Goal: Navigation & Orientation: Understand site structure

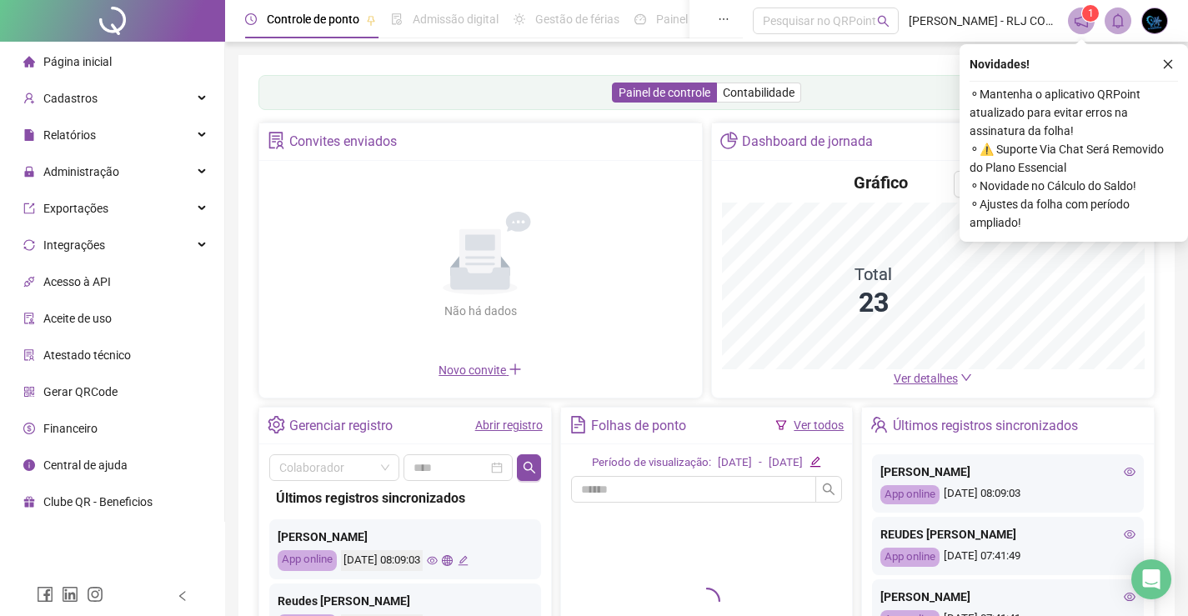
click at [1170, 62] on icon "close" at bounding box center [1169, 64] width 12 height 12
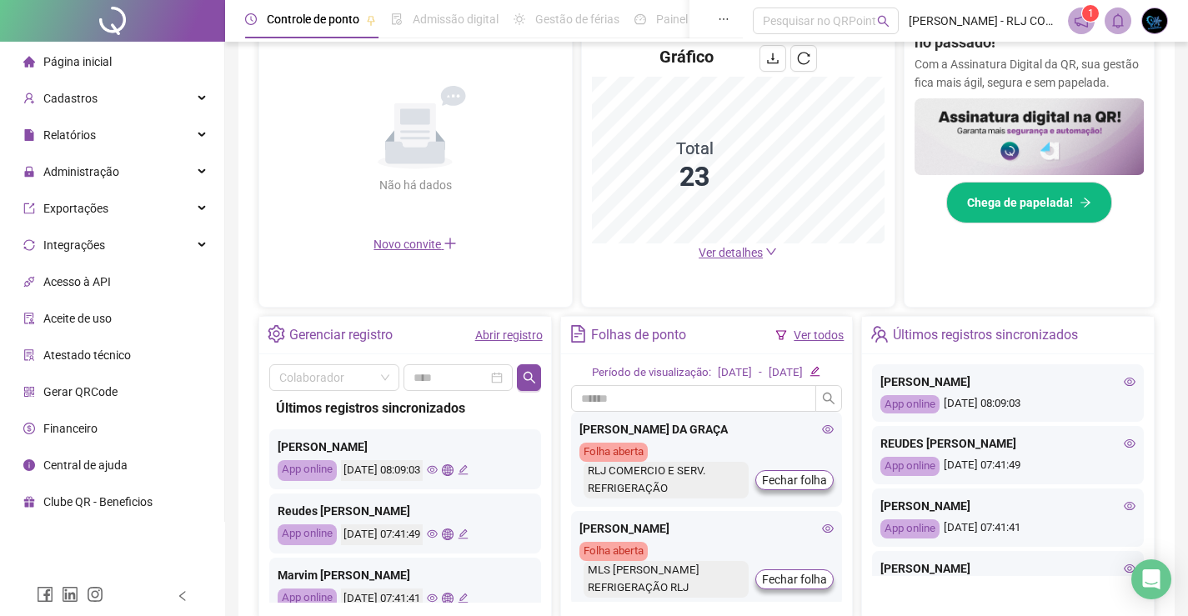
scroll to position [486, 0]
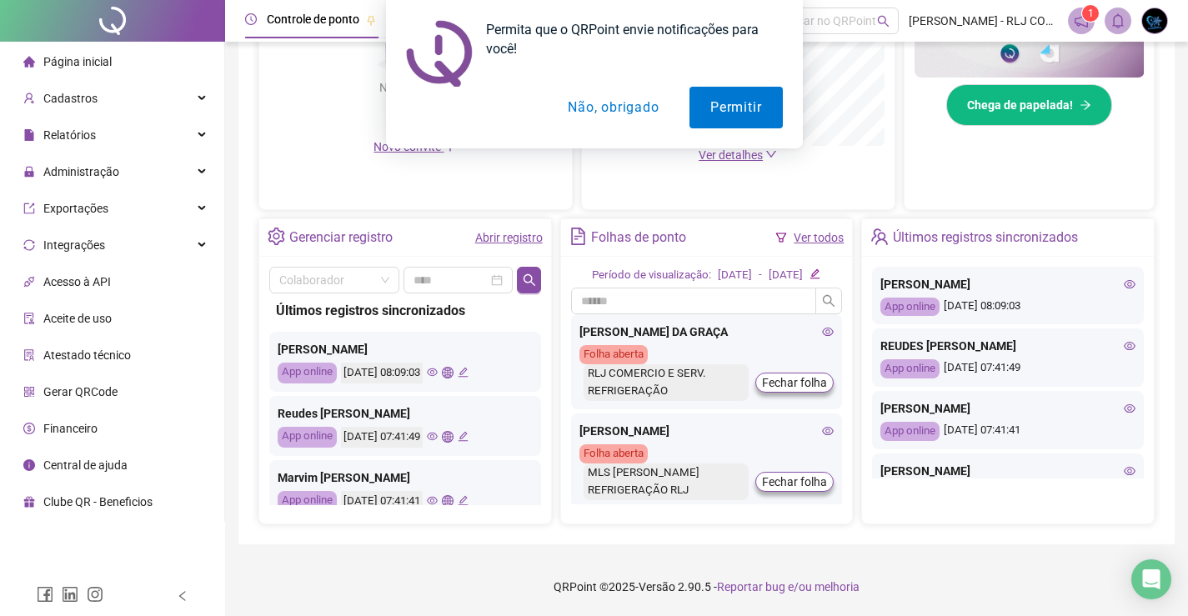
click at [609, 107] on button "Não, obrigado" at bounding box center [613, 108] width 133 height 42
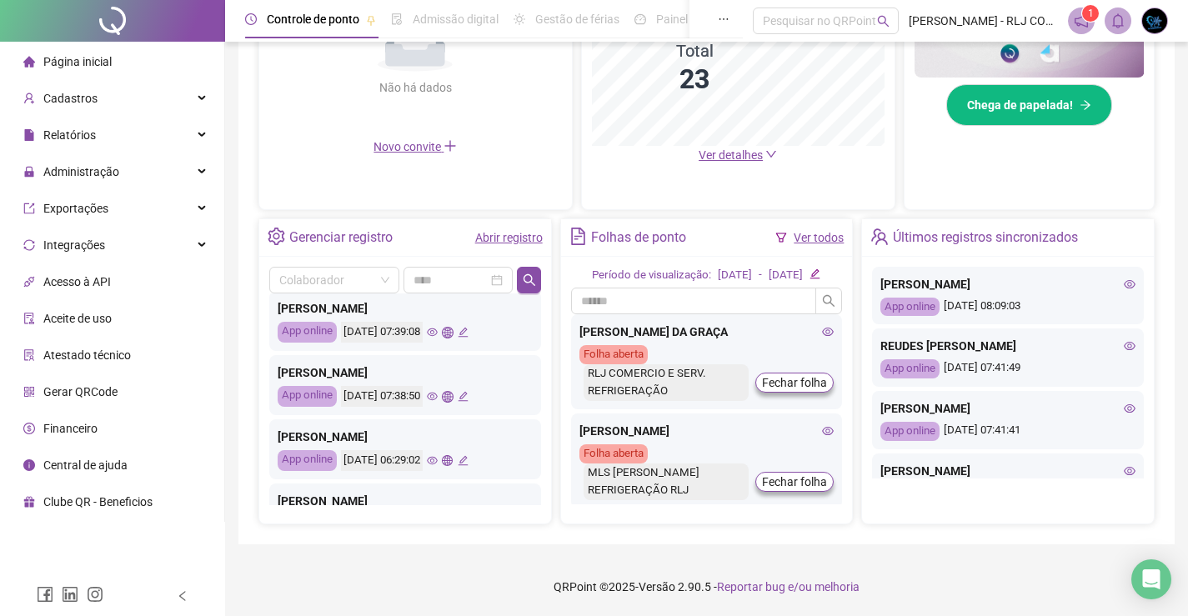
scroll to position [237, 0]
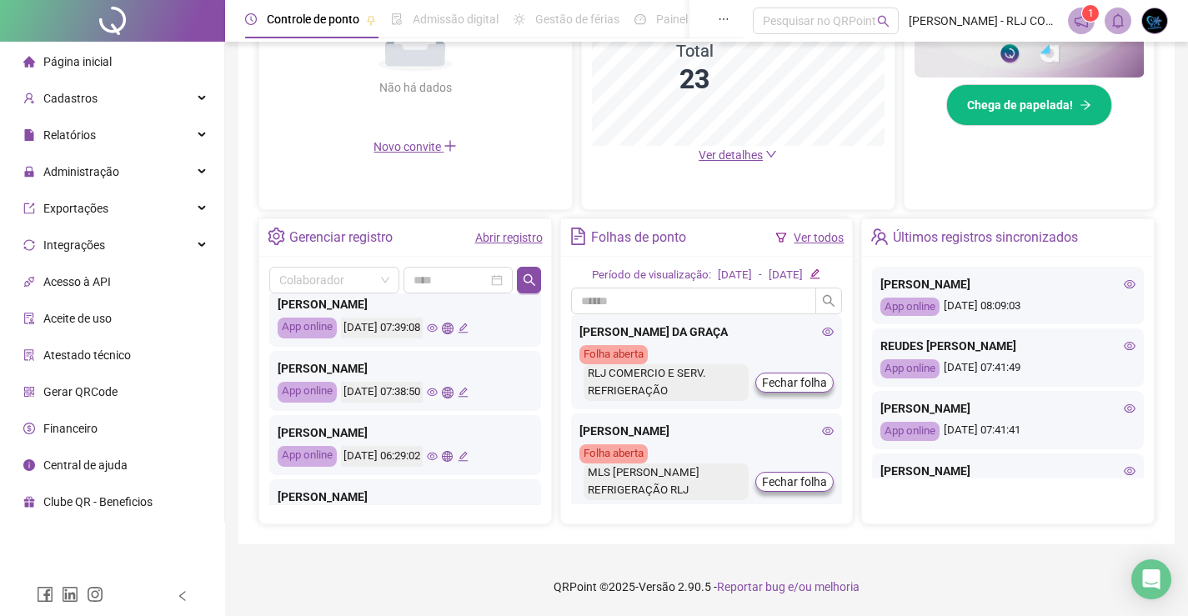
click at [453, 451] on icon "global" at bounding box center [447, 456] width 11 height 11
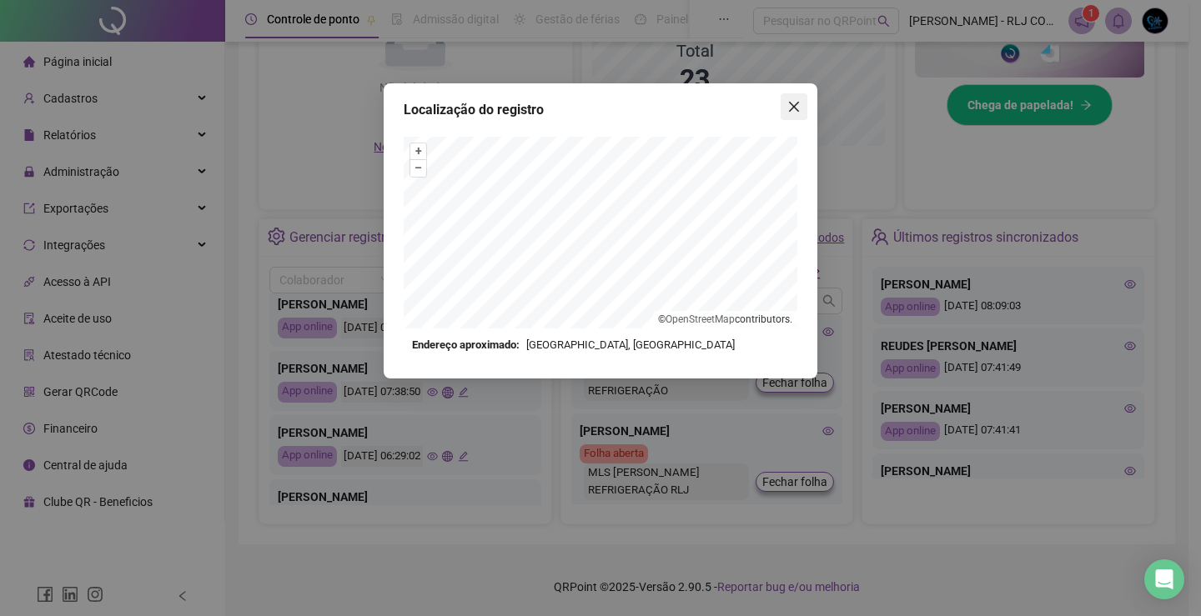
click at [789, 107] on icon "close" at bounding box center [793, 106] width 13 height 13
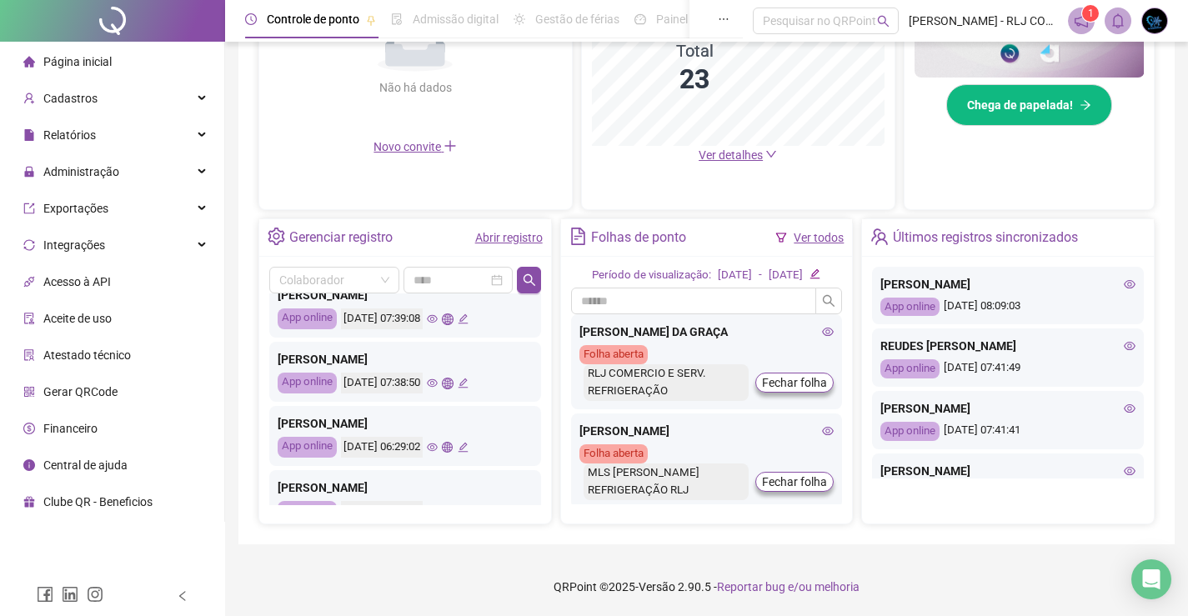
scroll to position [251, 0]
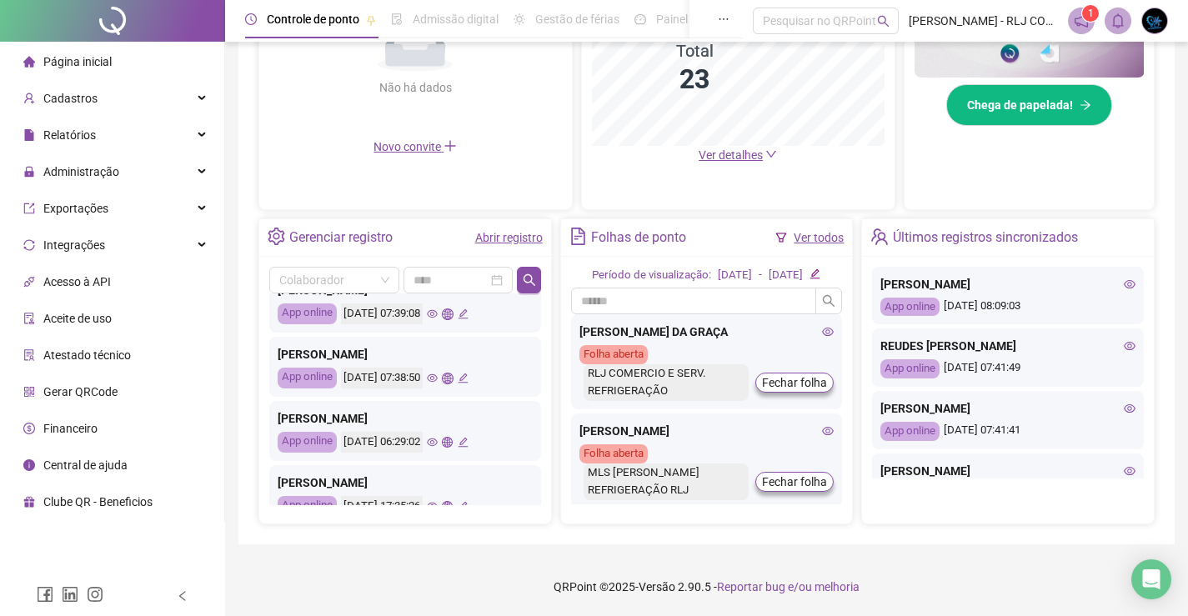
click at [453, 437] on icon "global" at bounding box center [447, 442] width 11 height 11
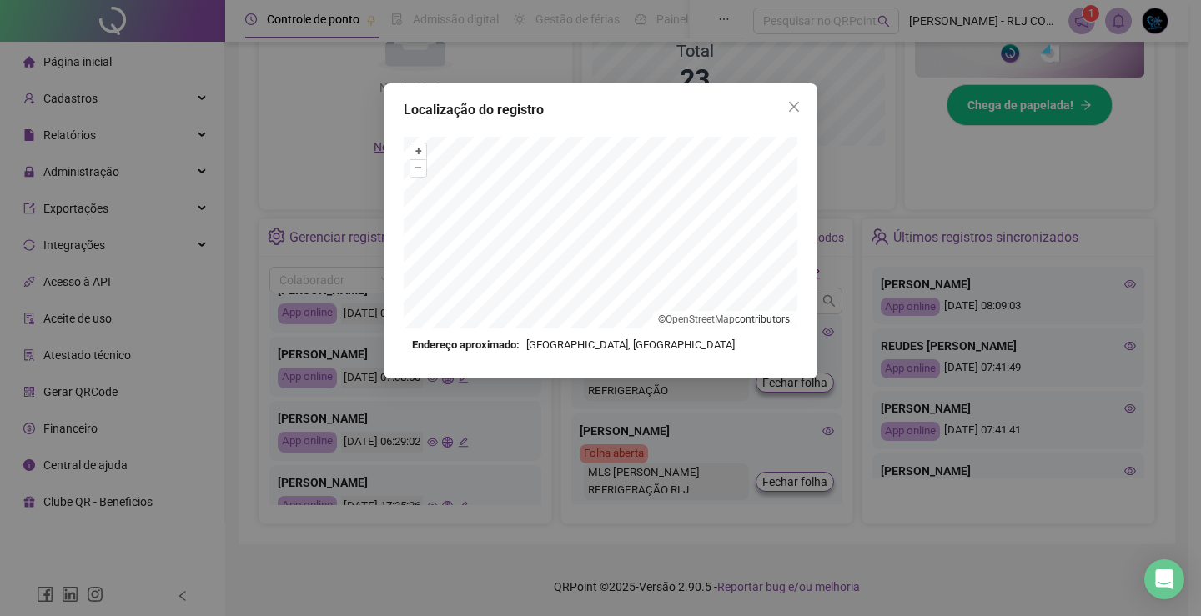
click at [794, 108] on icon "close" at bounding box center [794, 107] width 10 height 10
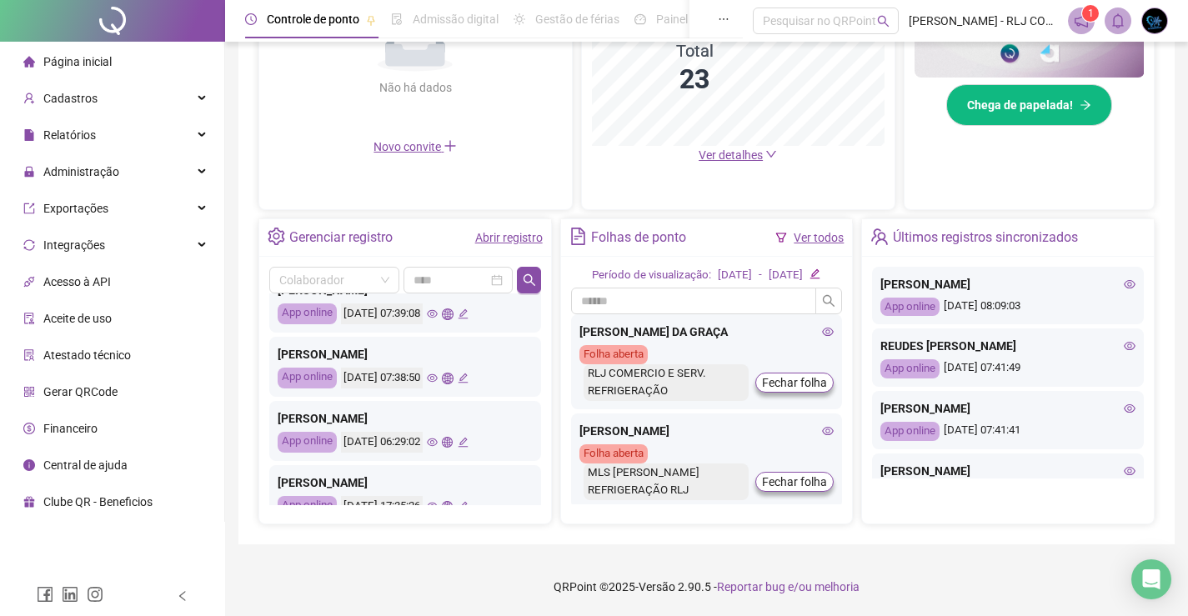
scroll to position [84, 0]
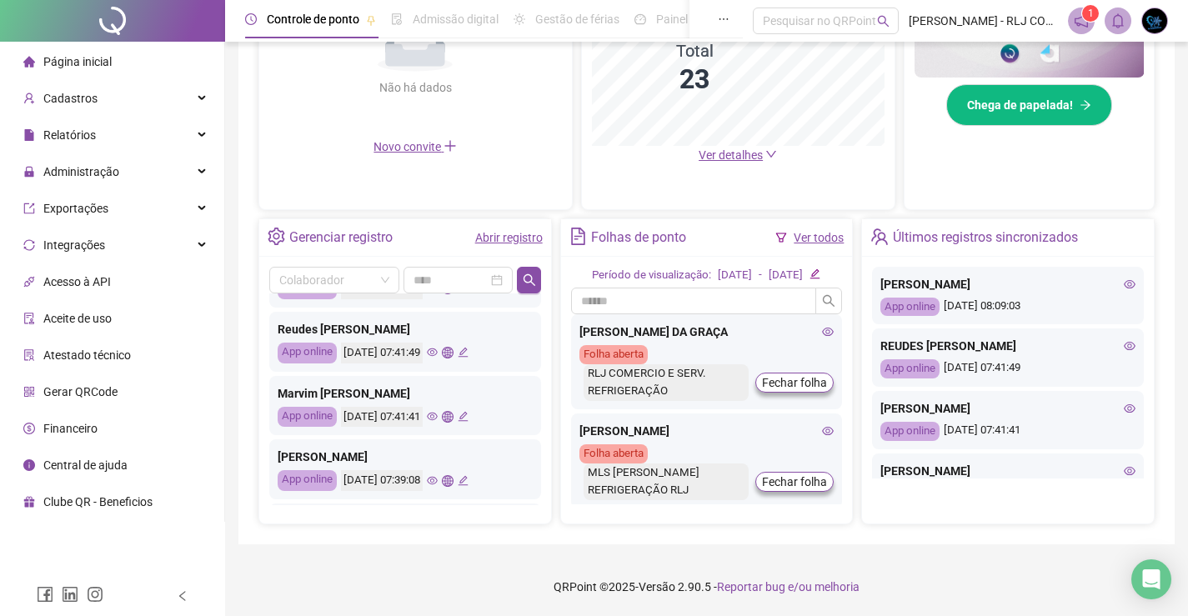
click at [453, 347] on icon "global" at bounding box center [447, 352] width 11 height 11
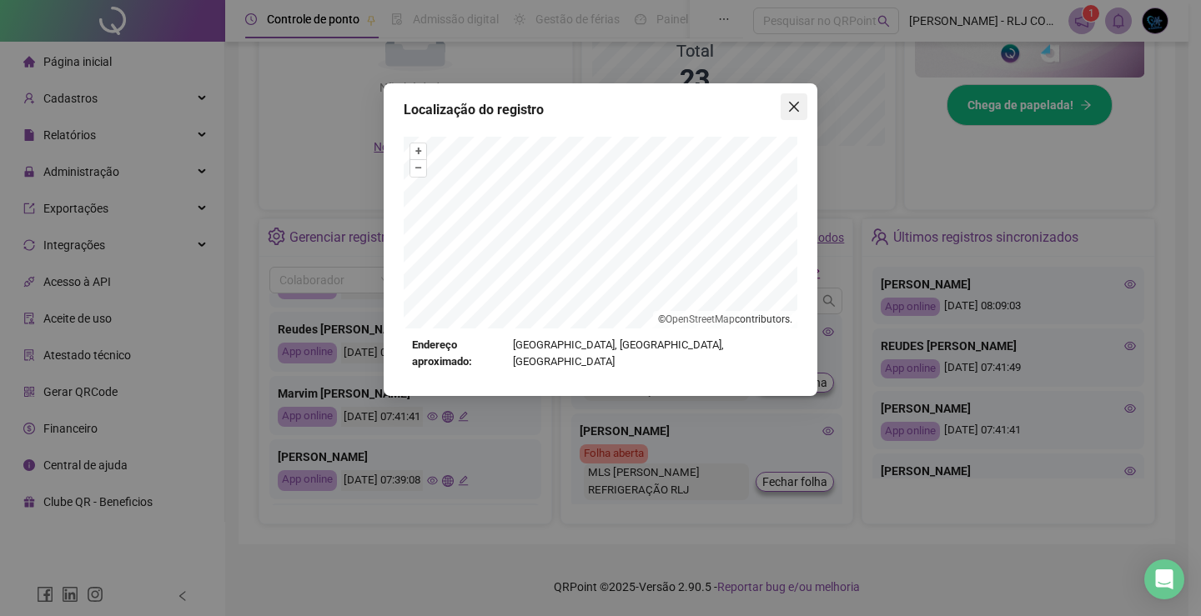
click at [796, 105] on icon "close" at bounding box center [794, 107] width 10 height 10
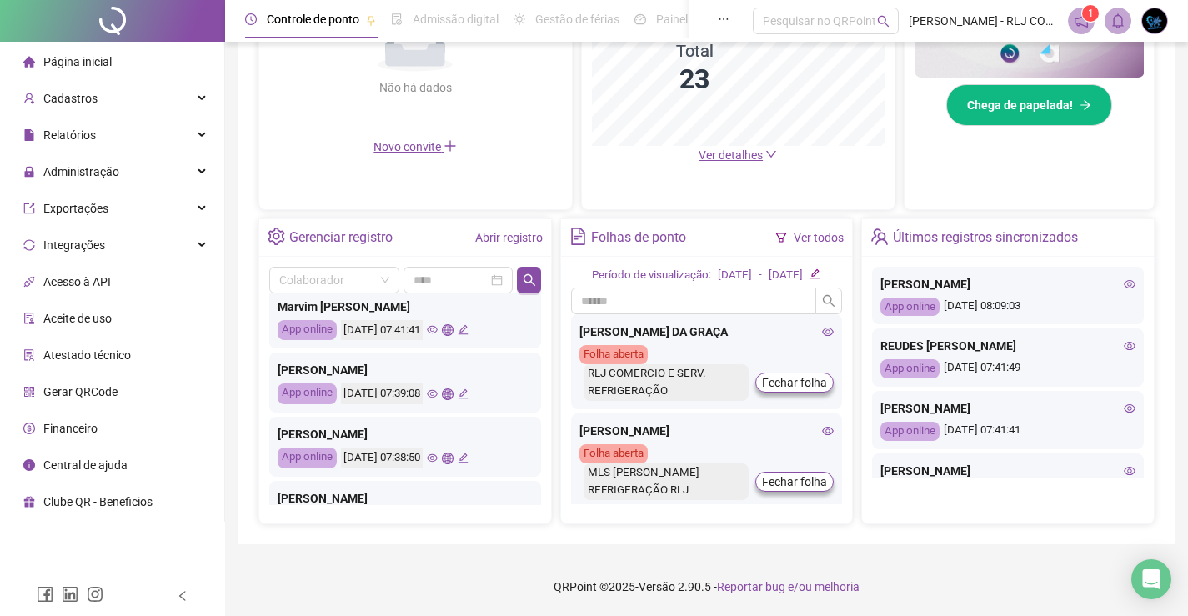
scroll to position [180, 0]
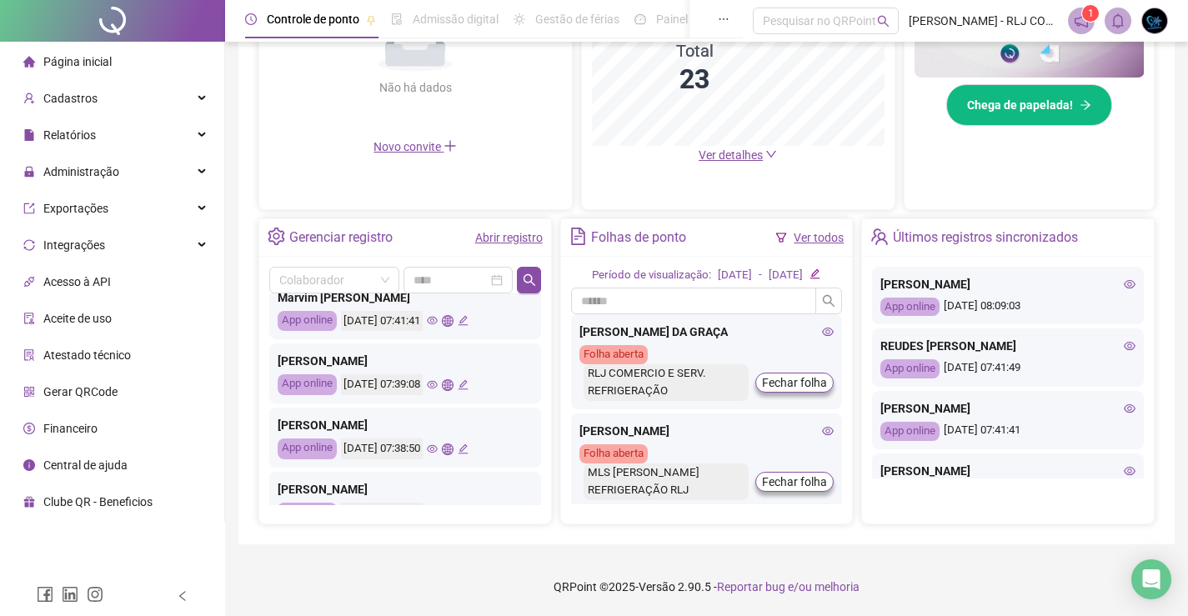
click at [453, 379] on icon "global" at bounding box center [447, 384] width 11 height 11
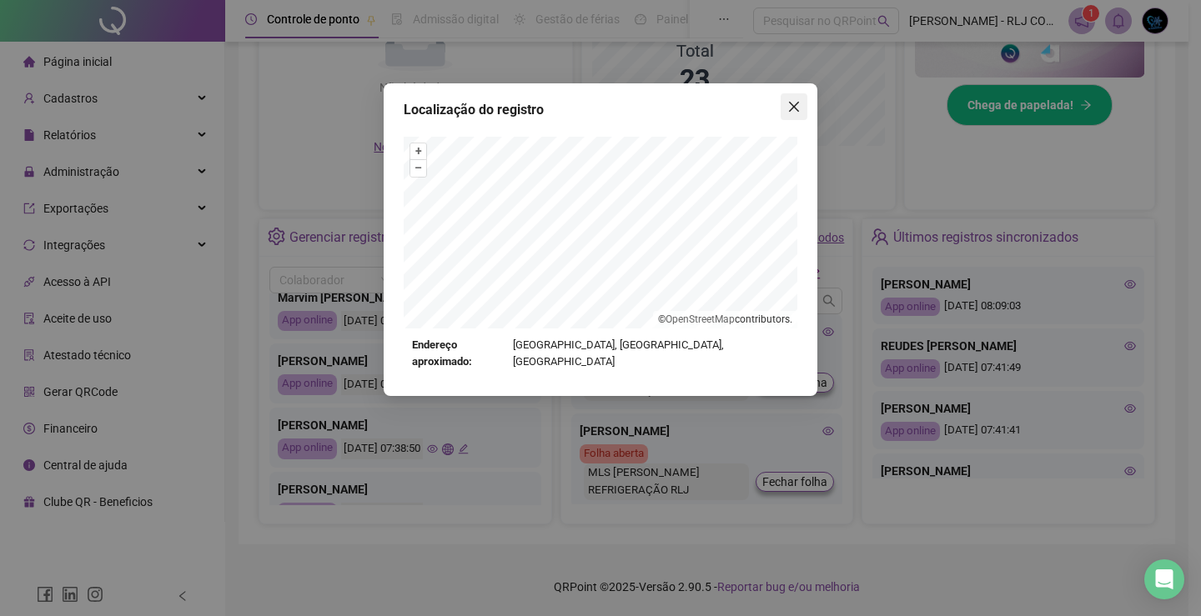
click at [796, 107] on icon "close" at bounding box center [793, 106] width 13 height 13
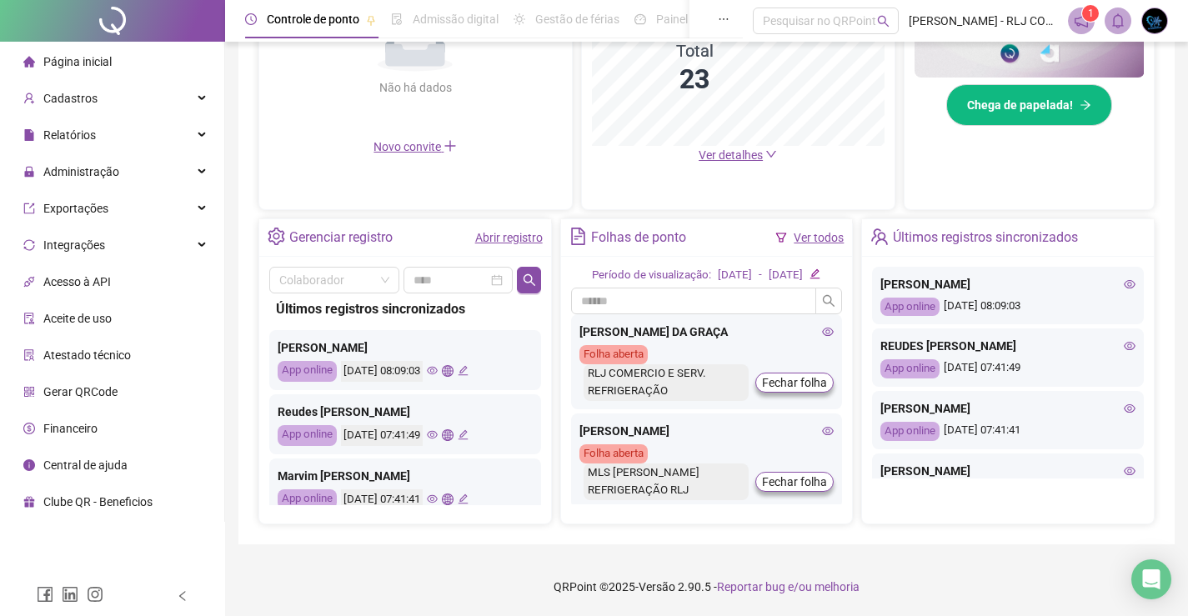
scroll to position [0, 0]
